Goal: Task Accomplishment & Management: Manage account settings

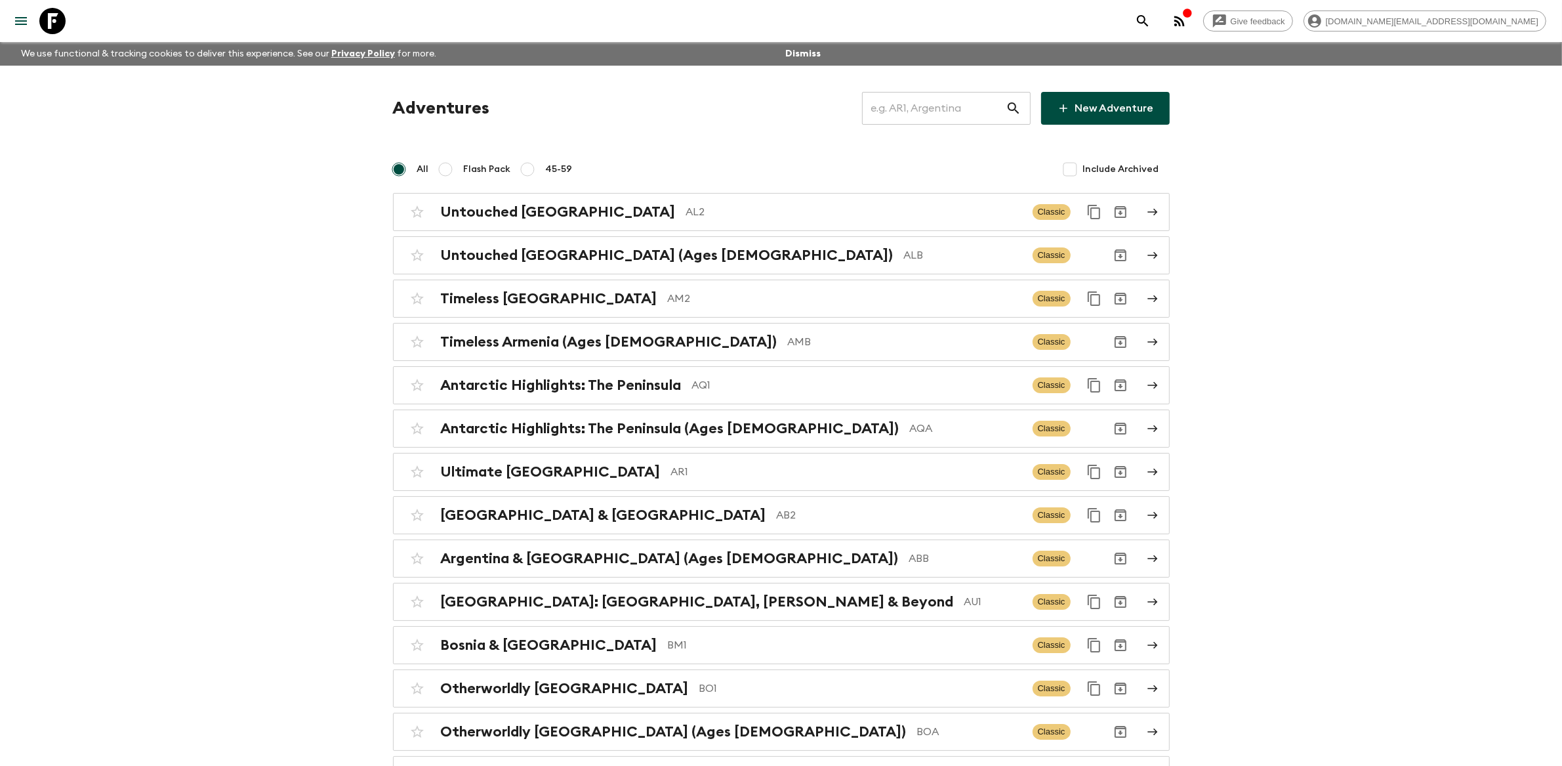
click at [940, 109] on input "text" at bounding box center [934, 108] width 144 height 37
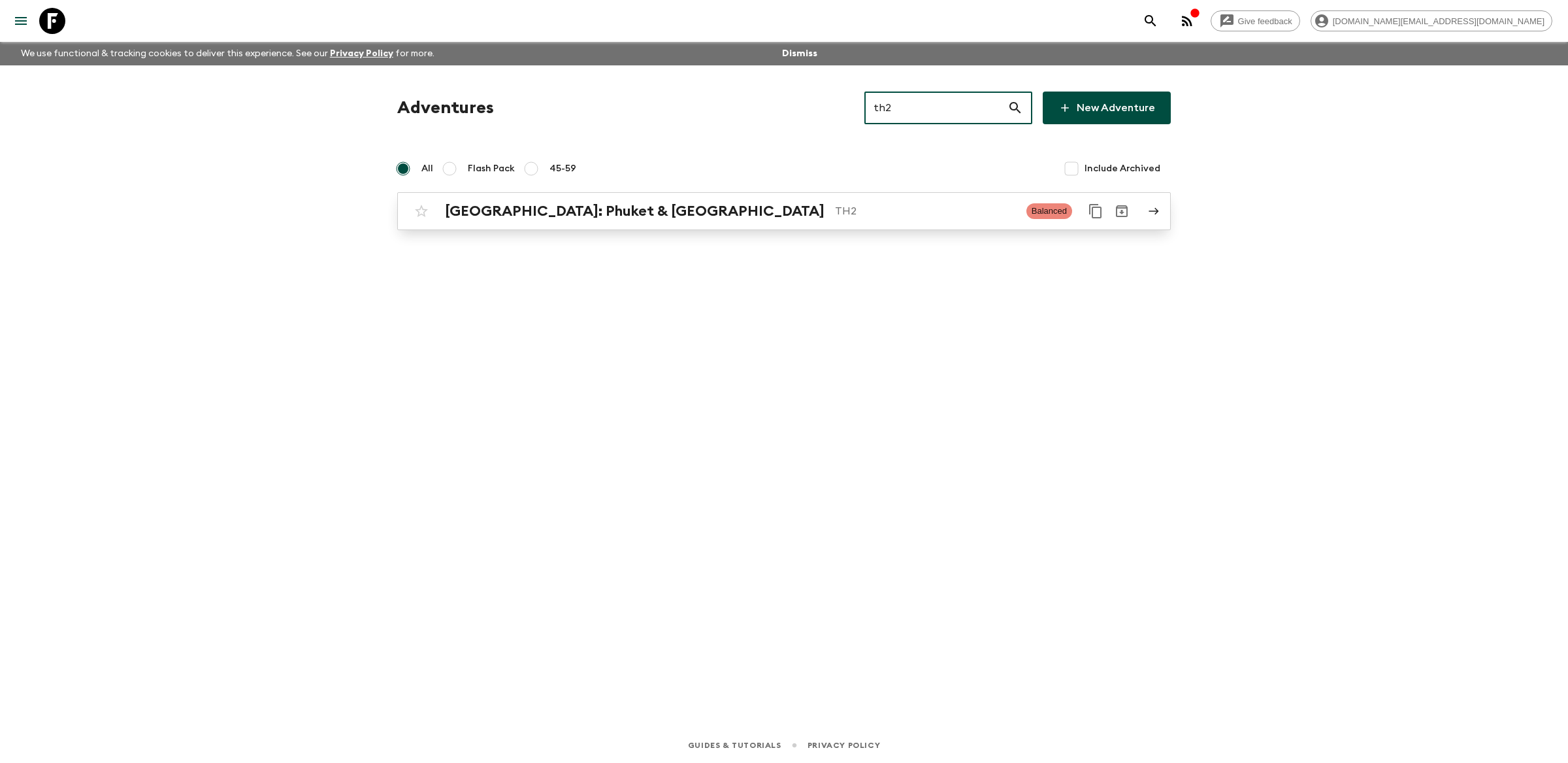
type input "th2"
click at [899, 196] on link "[GEOGRAPHIC_DATA]: Phuket & Andaman Coast TH2 Balanced" at bounding box center [784, 211] width 774 height 38
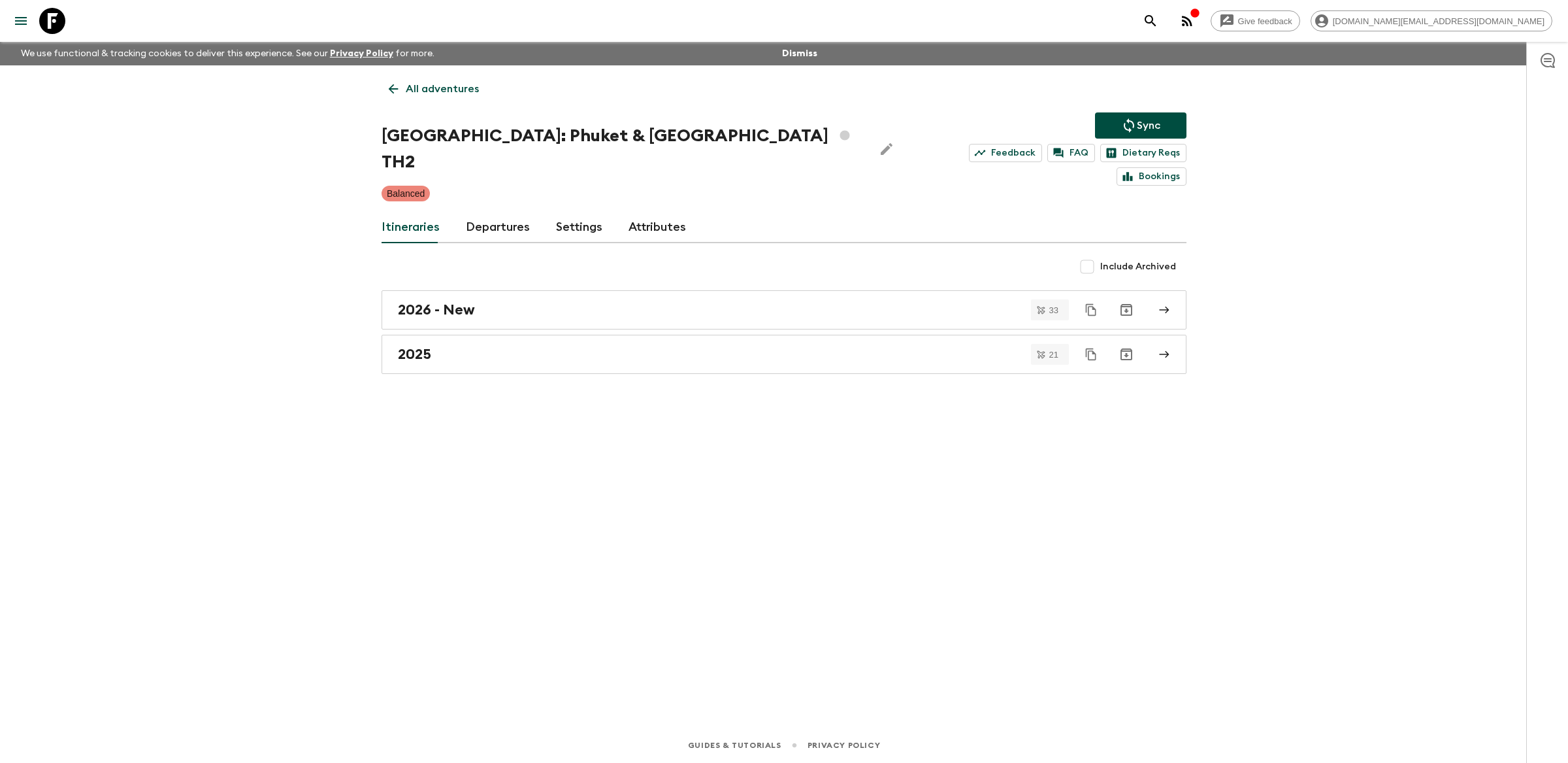
click at [642, 212] on link "Attributes" at bounding box center [657, 227] width 58 height 31
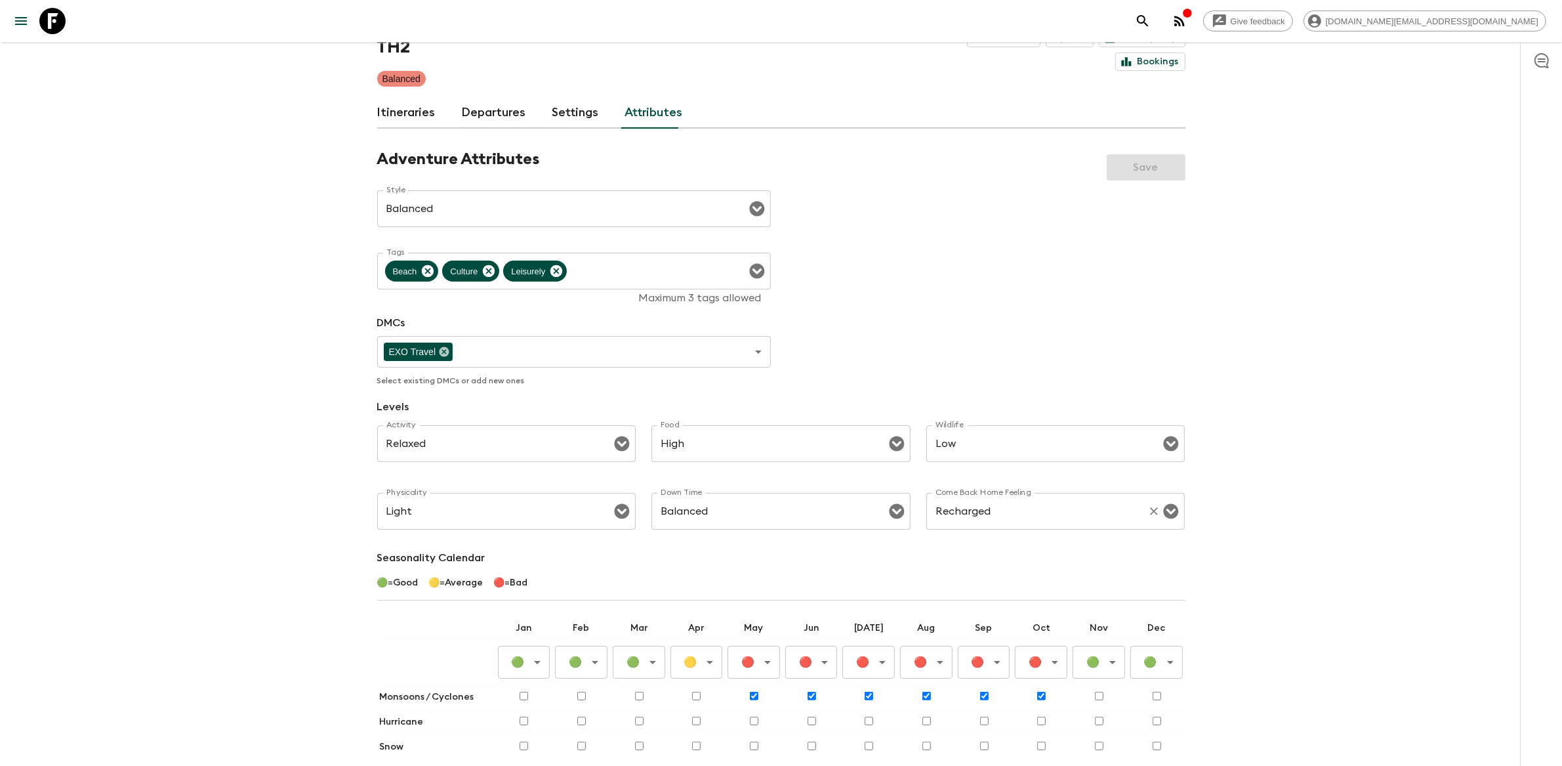
scroll to position [127, 0]
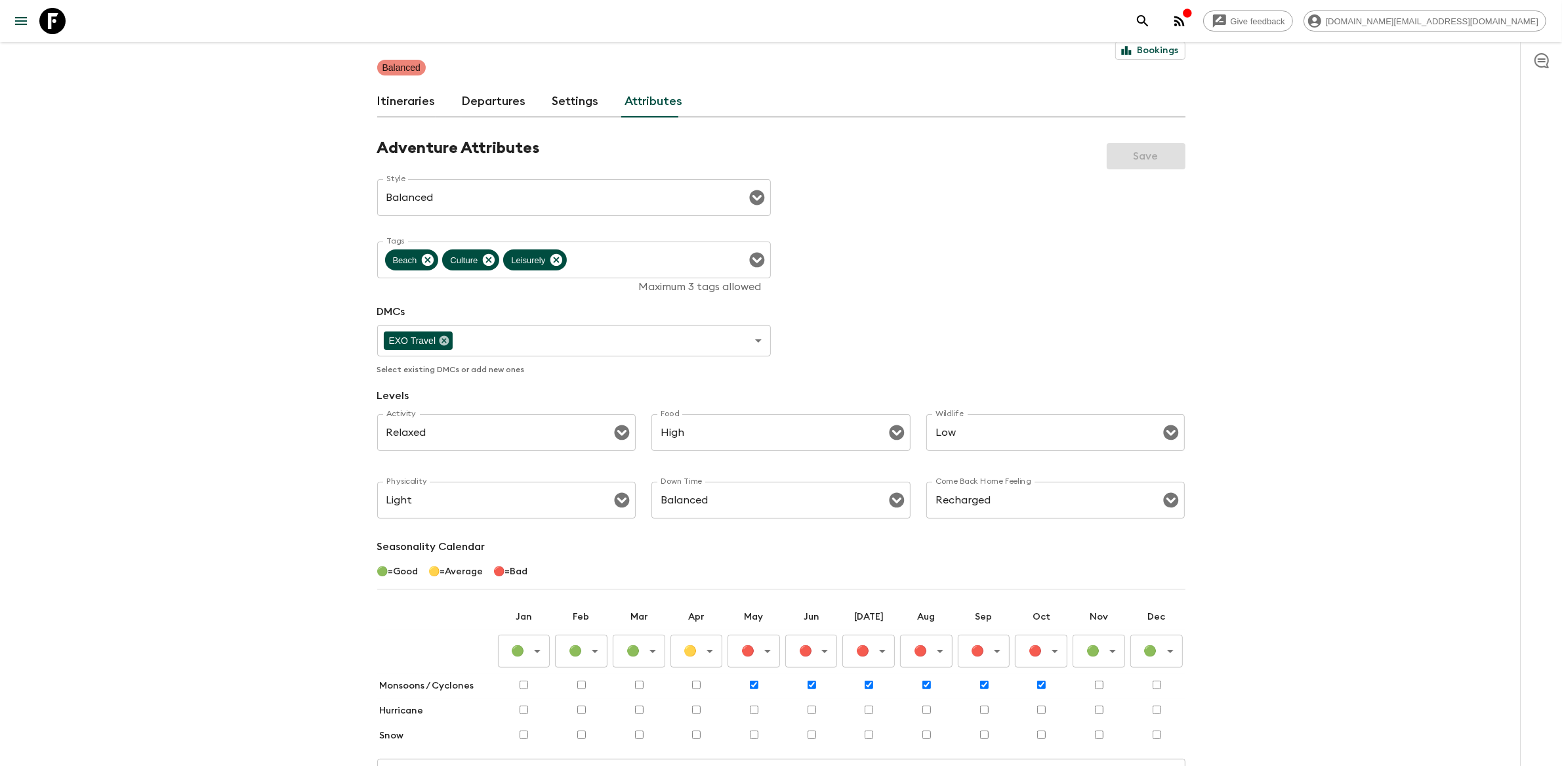
click at [770, 631] on body "Give feedback [DOMAIN_NAME][EMAIL_ADDRESS][DOMAIN_NAME] We use functional & tra…" at bounding box center [781, 392] width 1562 height 1039
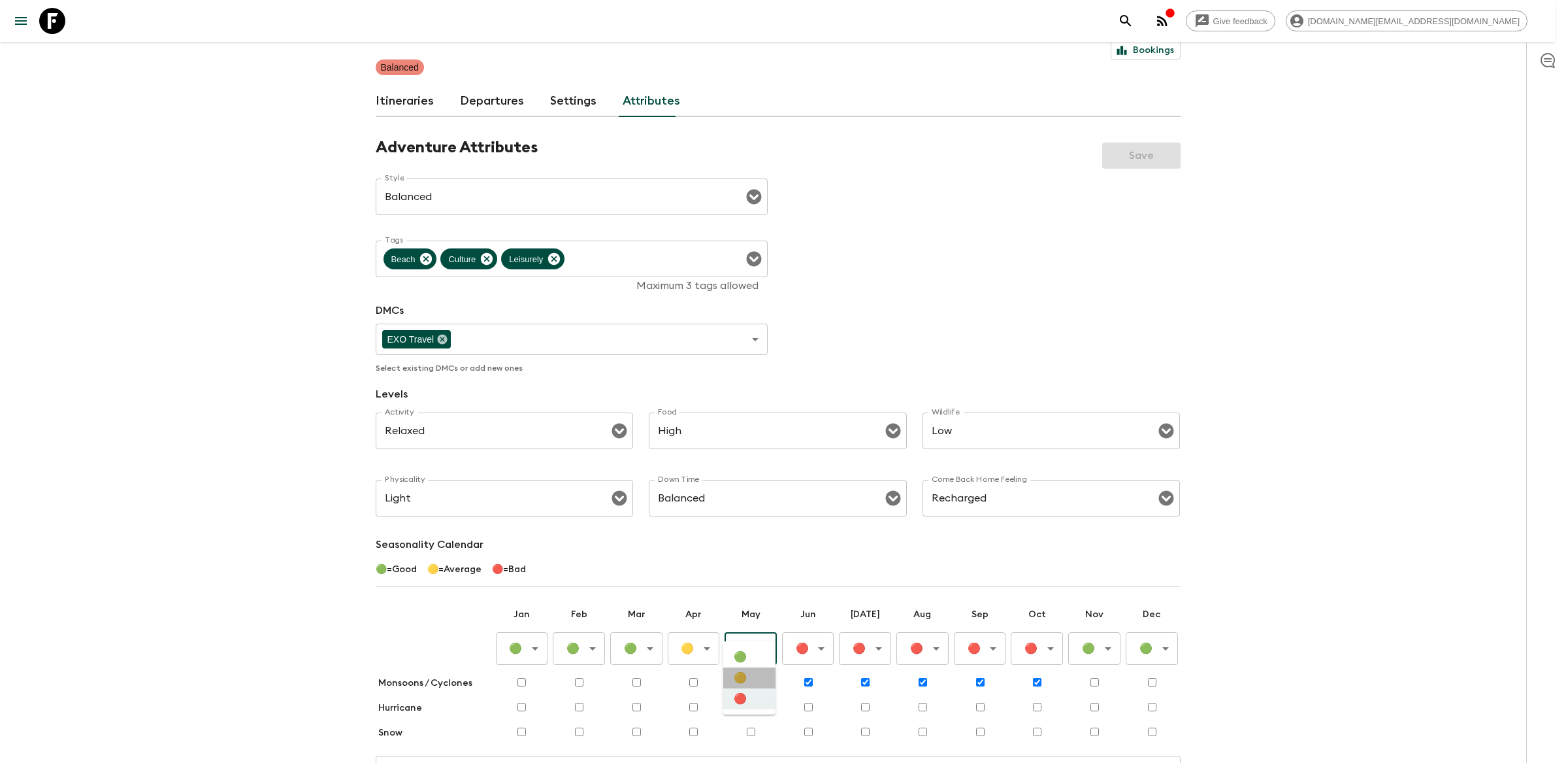
click at [761, 682] on li "🟡" at bounding box center [749, 677] width 52 height 21
type input "Average"
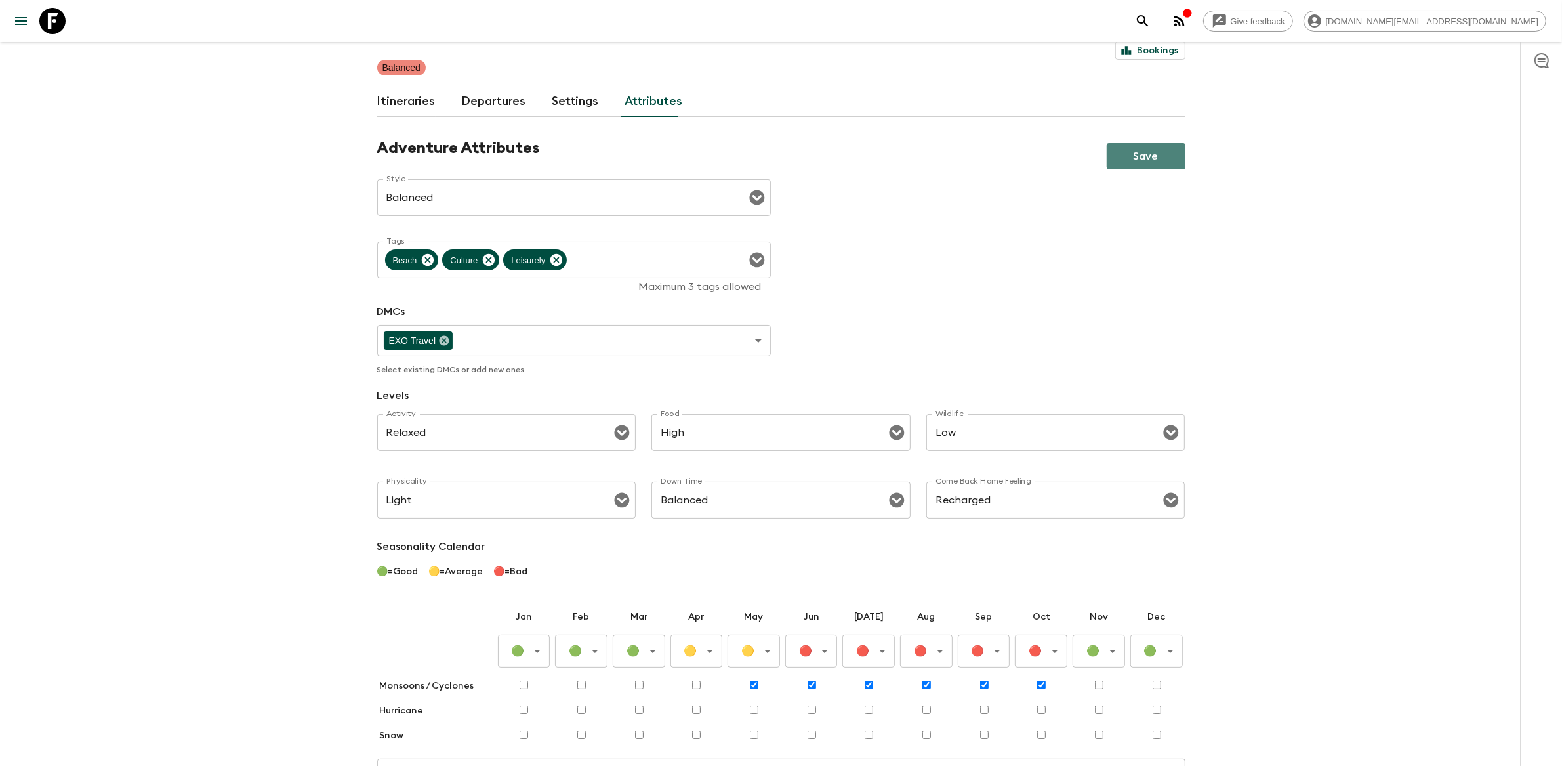
click at [1137, 143] on button "Save" at bounding box center [1146, 156] width 79 height 26
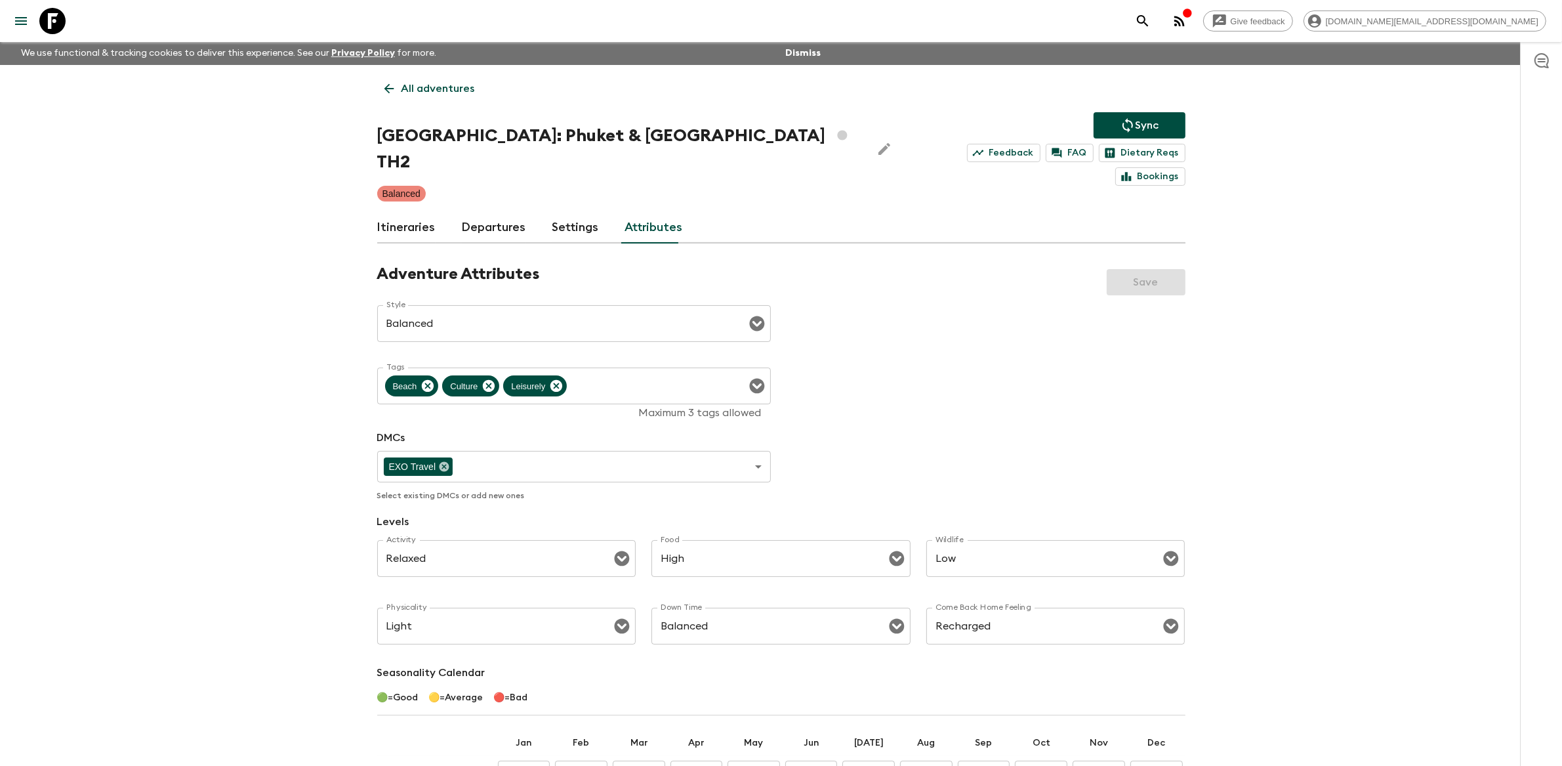
scroll to position [0, 0]
click at [457, 87] on p "All adventures" at bounding box center [438, 89] width 73 height 16
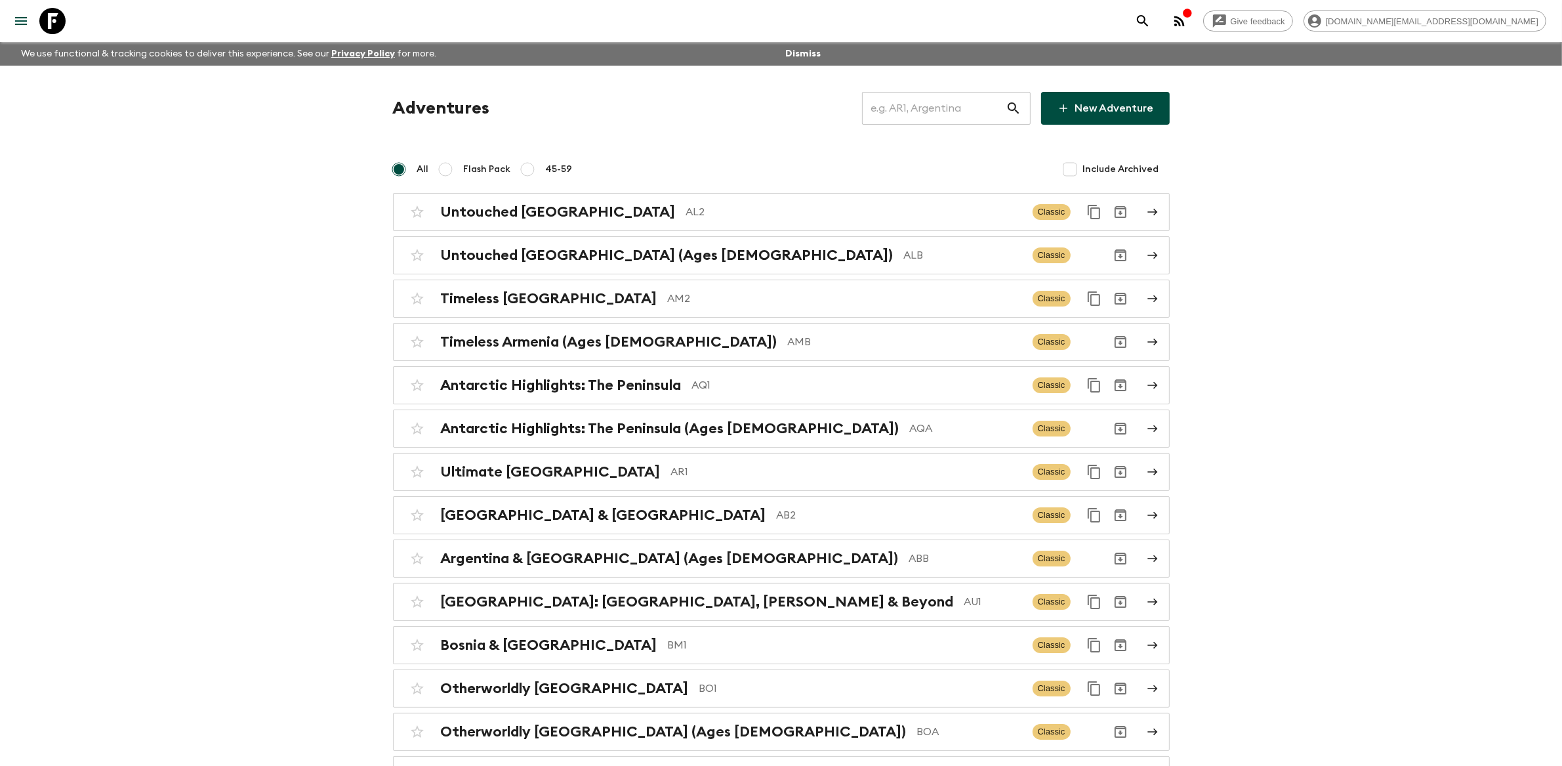
click at [938, 101] on input "text" at bounding box center [934, 108] width 144 height 37
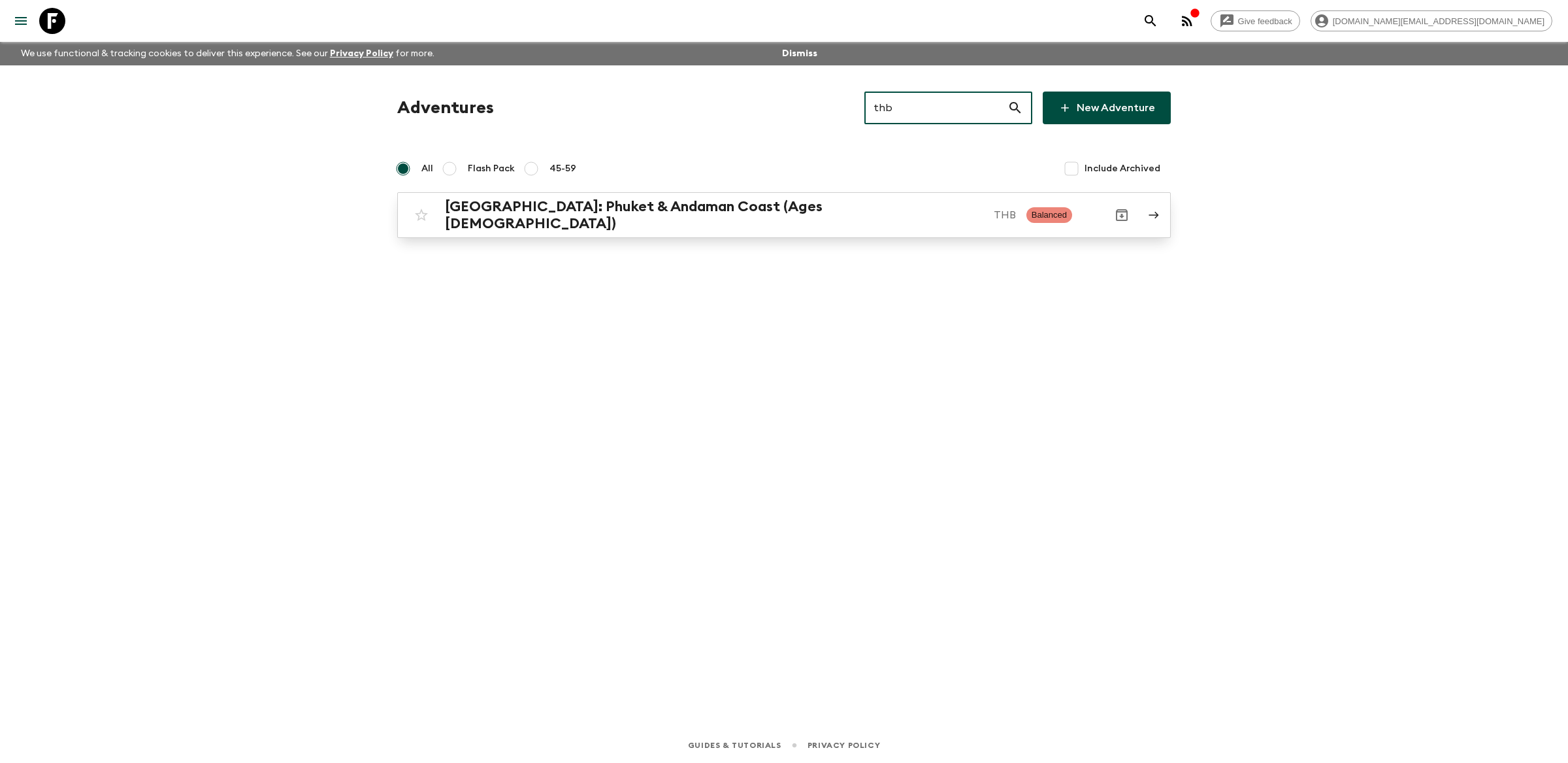
type input "thb"
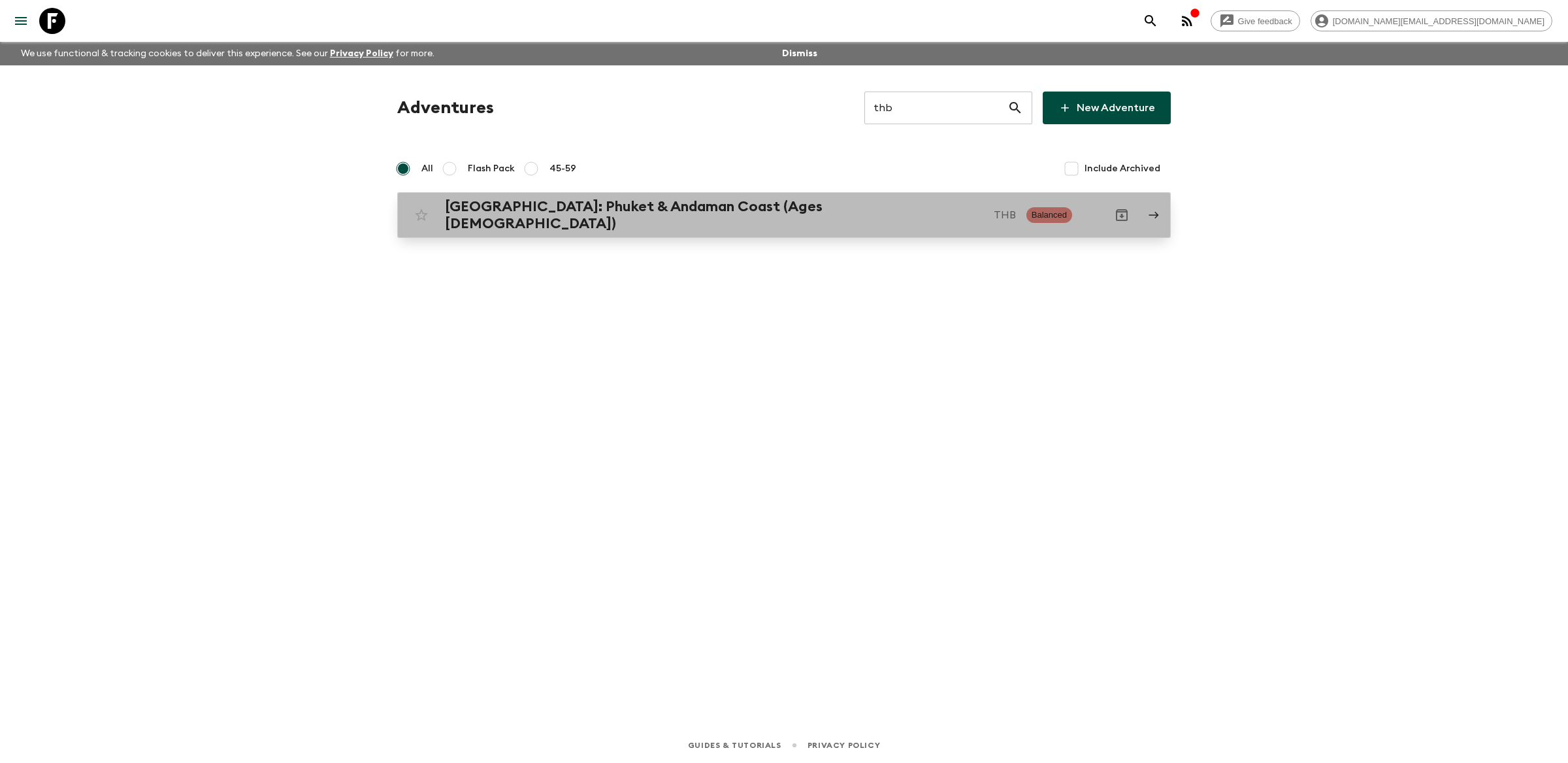
click at [994, 211] on p "THB" at bounding box center [1005, 215] width 22 height 16
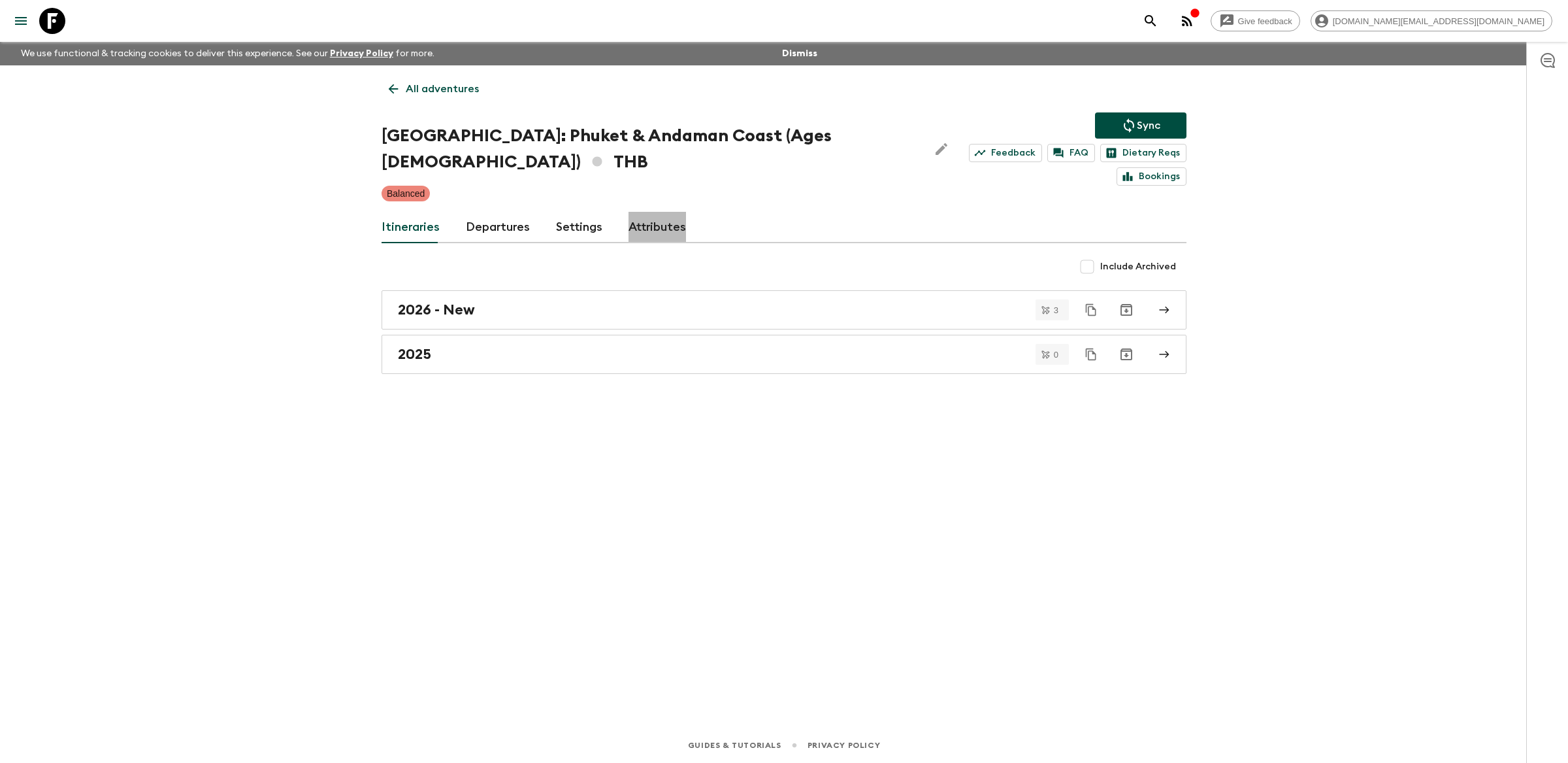
click at [667, 212] on link "Attributes" at bounding box center [657, 227] width 58 height 31
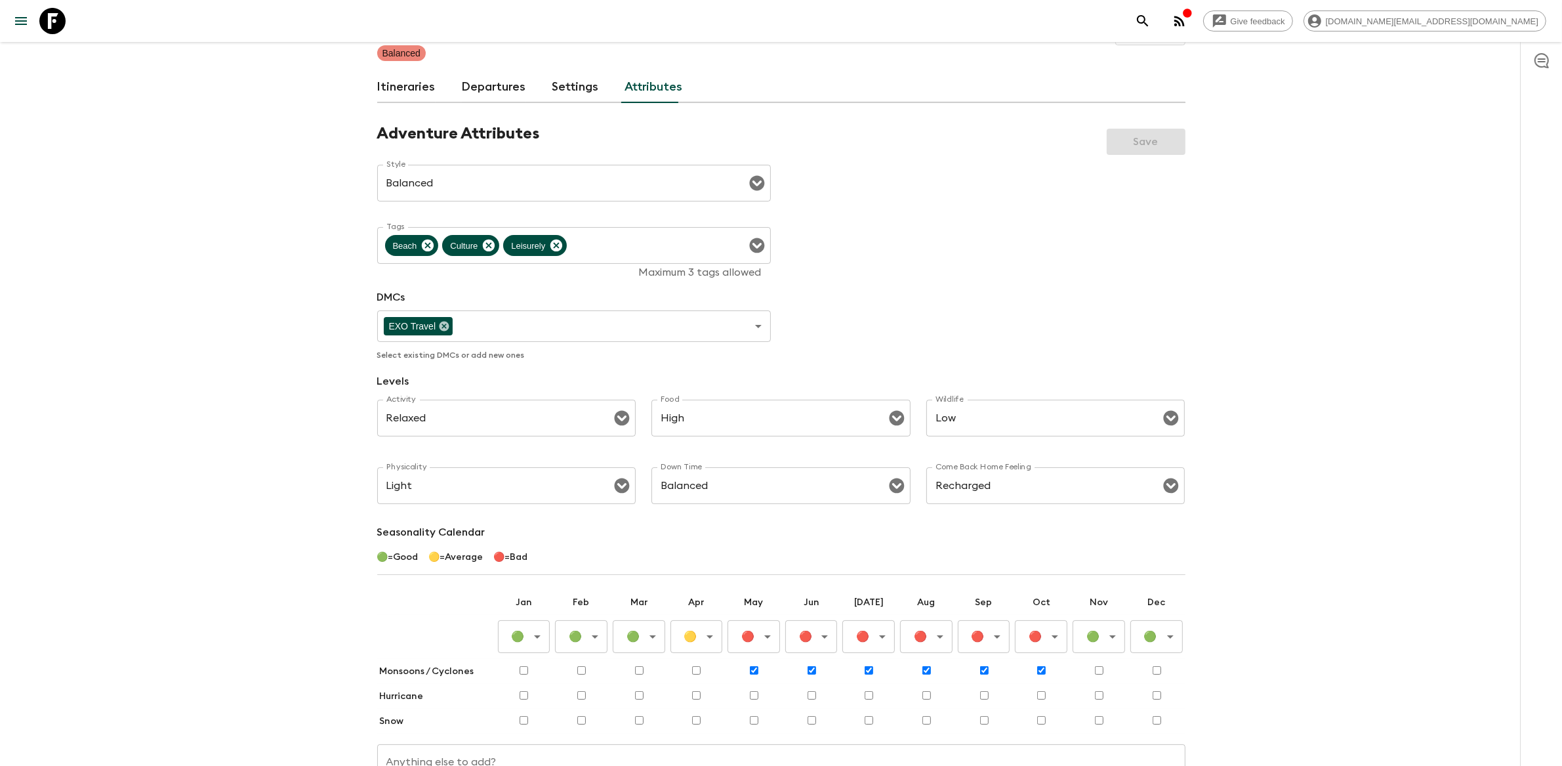
scroll to position [148, 0]
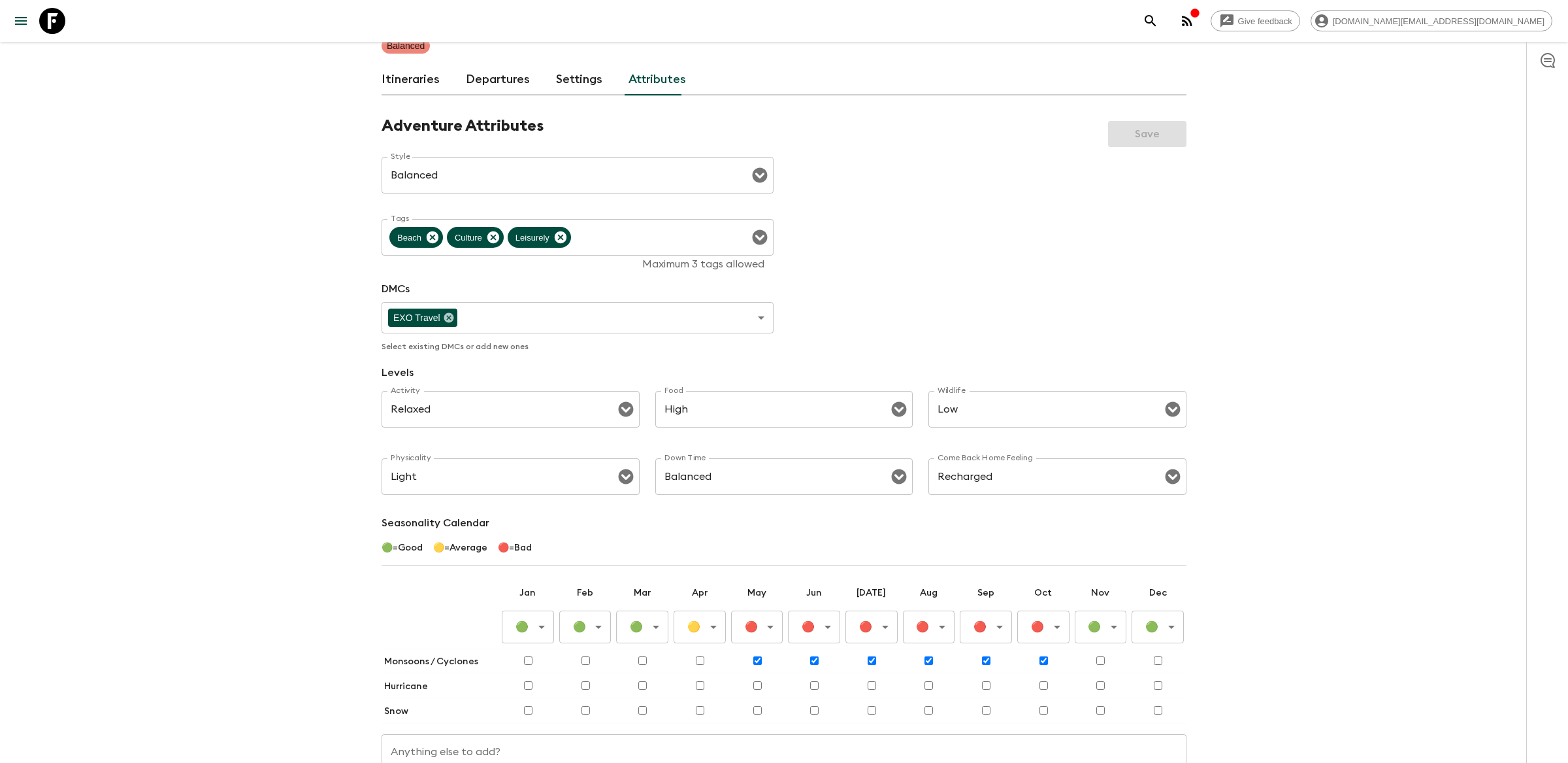
click at [755, 606] on body "Give feedback [DOMAIN_NAME][EMAIL_ADDRESS][DOMAIN_NAME] We use functional & tra…" at bounding box center [784, 370] width 1568 height 1035
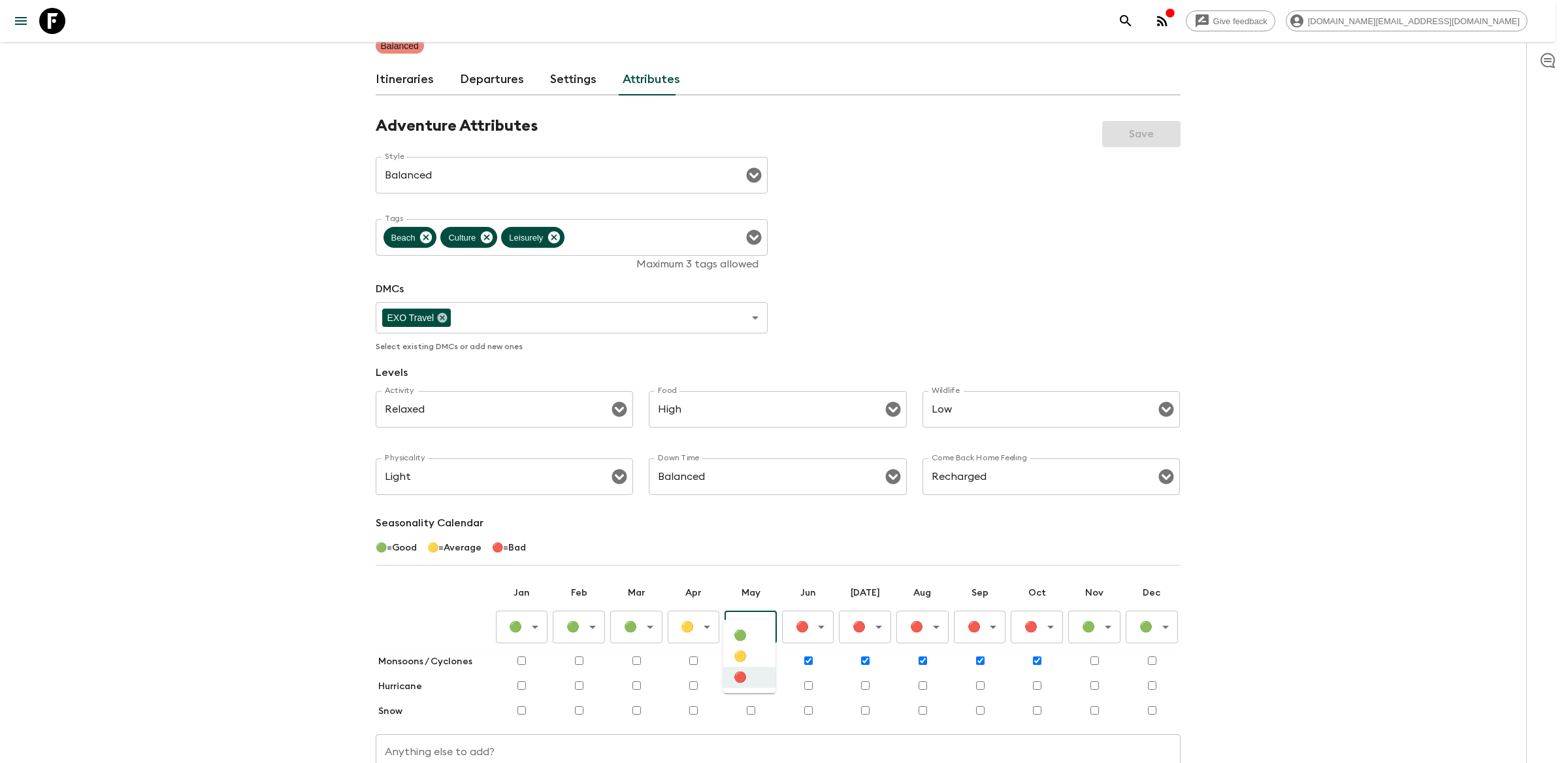
click at [756, 663] on li "🟡" at bounding box center [749, 655] width 52 height 21
type input "Average"
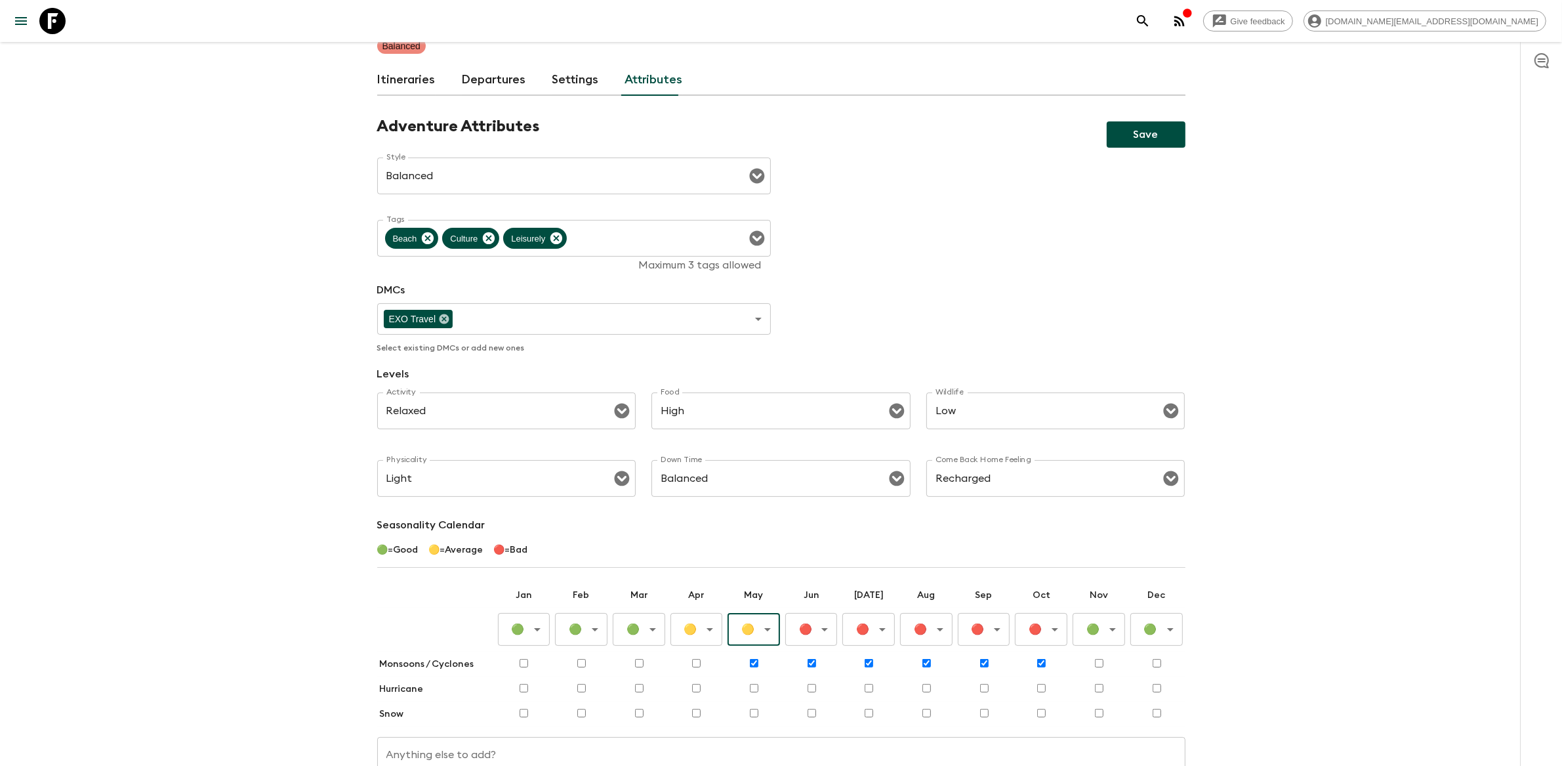
click at [1156, 121] on button "Save" at bounding box center [1146, 134] width 79 height 26
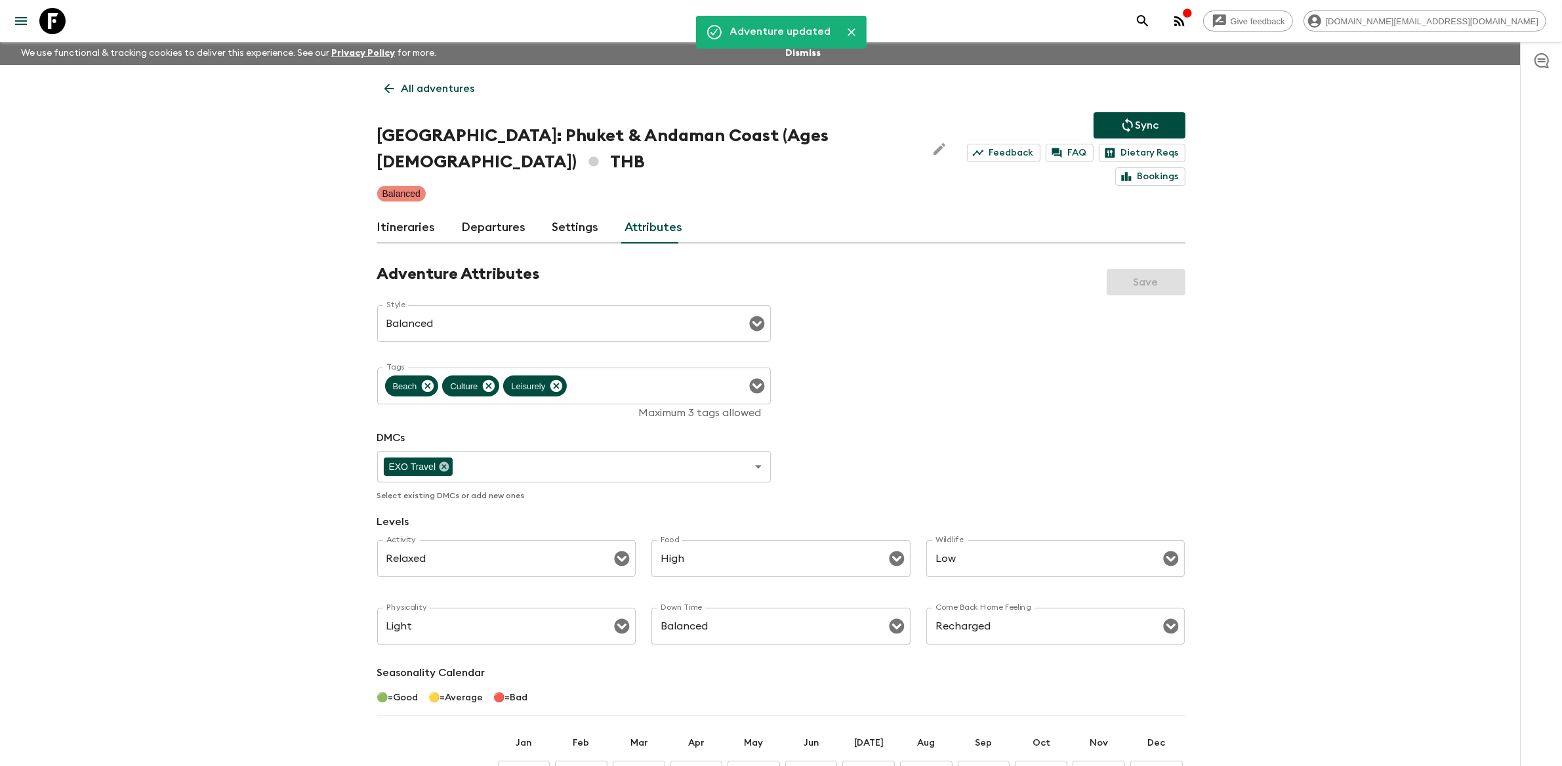
scroll to position [0, 0]
click at [1168, 127] on button "Sync" at bounding box center [1140, 126] width 92 height 26
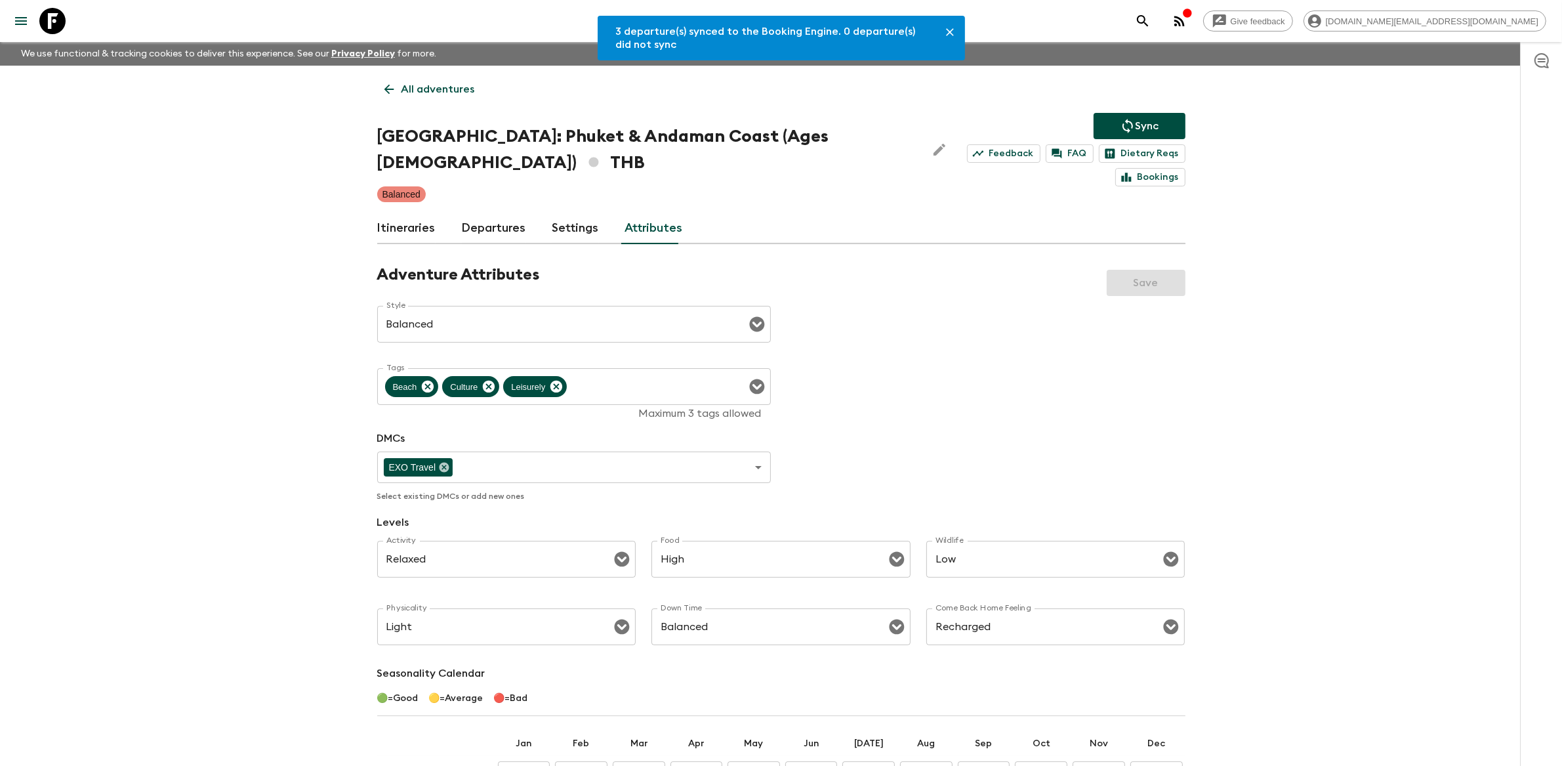
click at [428, 84] on p "All adventures" at bounding box center [438, 89] width 73 height 16
